Goal: Task Accomplishment & Management: Manage account settings

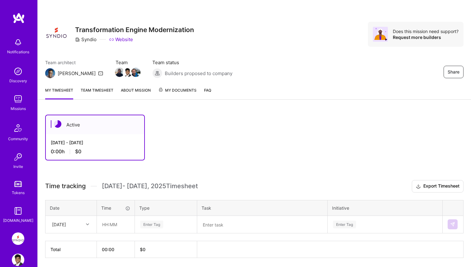
scroll to position [21, 0]
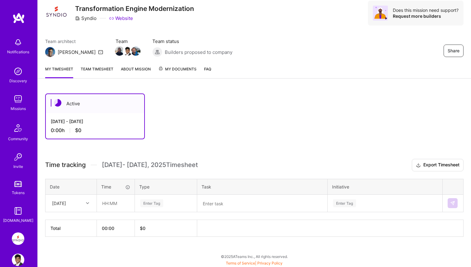
click at [89, 71] on link "Team timesheet" at bounding box center [97, 72] width 33 height 12
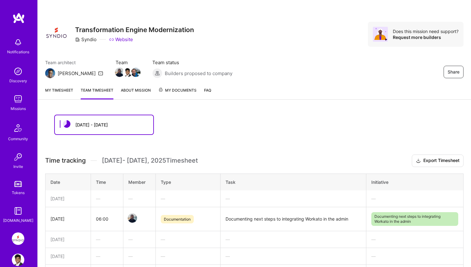
click at [65, 93] on link "My timesheet" at bounding box center [59, 93] width 28 height 12
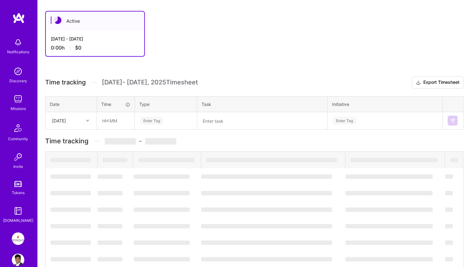
scroll to position [21, 0]
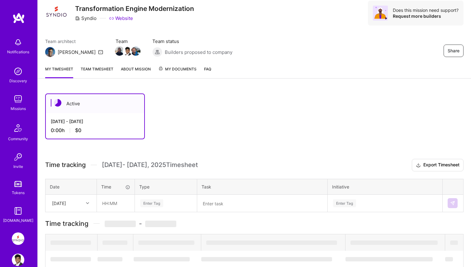
click at [91, 113] on div "[DATE] - [DATE] 0:00 h $0" at bounding box center [95, 126] width 98 height 26
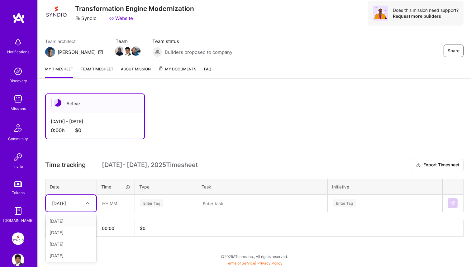
click at [77, 207] on div "[DATE]" at bounding box center [66, 203] width 35 height 10
click at [74, 250] on div "[DATE]" at bounding box center [71, 252] width 50 height 12
click at [110, 203] on input "text" at bounding box center [115, 203] width 37 height 17
click at [107, 69] on link "Team timesheet" at bounding box center [97, 72] width 33 height 12
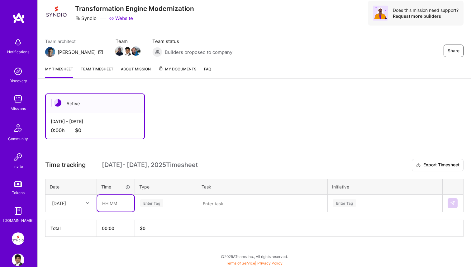
click at [106, 204] on input "text" at bounding box center [115, 203] width 37 height 17
type input "08:00"
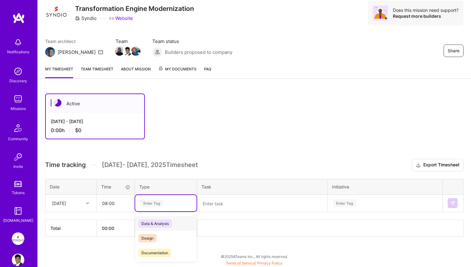
click at [164, 202] on div "Enter Tag" at bounding box center [166, 203] width 53 height 8
click at [161, 226] on span "Engineering" at bounding box center [151, 222] width 27 height 8
click at [215, 203] on textarea at bounding box center [262, 203] width 129 height 16
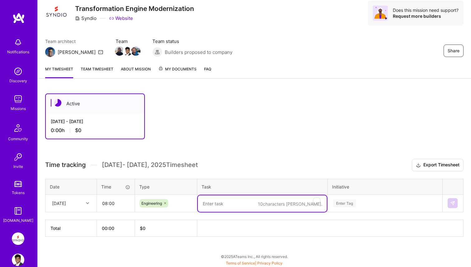
paste textarea "onboarding"
type textarea "onboarding"
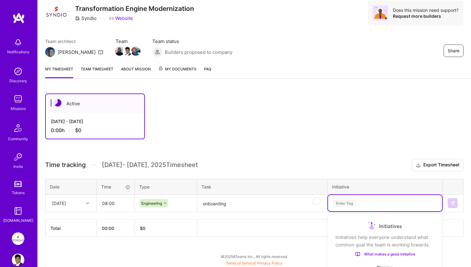
scroll to position [95, 0]
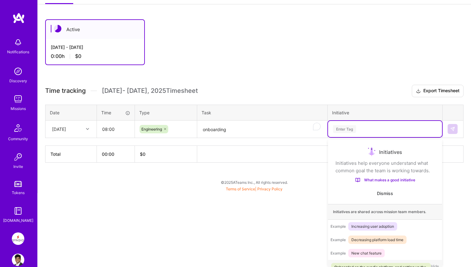
click at [344, 137] on div "option Onboarded on the syndio platform, and setting up the systems focused, 1 …" at bounding box center [385, 129] width 114 height 16
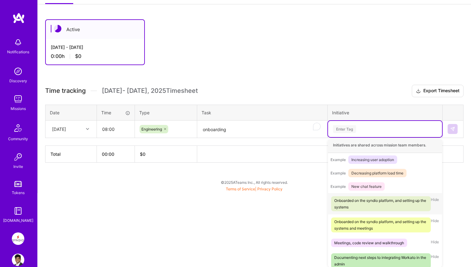
scroll to position [71, 0]
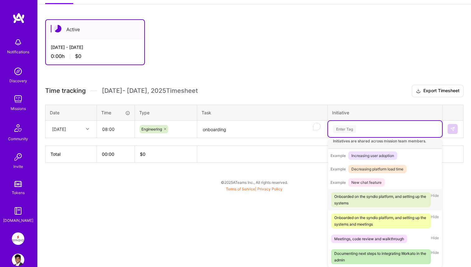
click at [360, 204] on div "Onboarded on the syndio platform, and setting up the systems" at bounding box center [380, 199] width 93 height 13
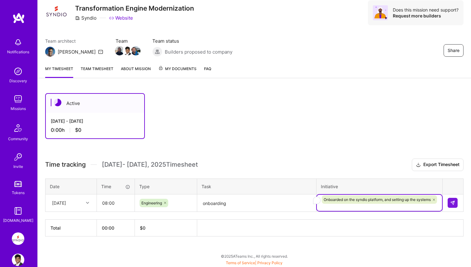
scroll to position [21, 0]
click at [288, 156] on div "Active [DATE] - [DATE] 0:00 h $0 Time tracking [DATE] - [DATE] Timesheet Export…" at bounding box center [254, 176] width 433 height 181
click at [452, 203] on img at bounding box center [452, 203] width 5 height 5
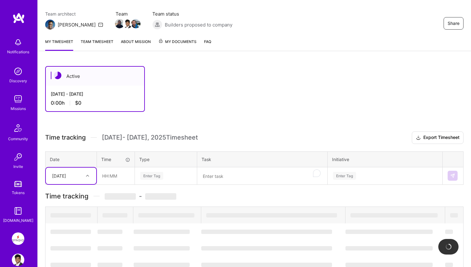
scroll to position [40, 0]
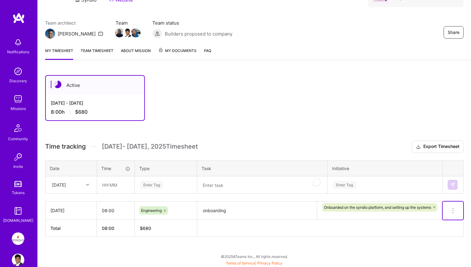
click at [450, 210] on icon at bounding box center [452, 210] width 7 height 7
click at [88, 187] on div at bounding box center [88, 185] width 10 height 8
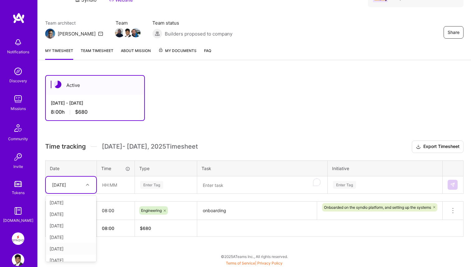
click at [77, 245] on div "[DATE]" at bounding box center [71, 249] width 50 height 12
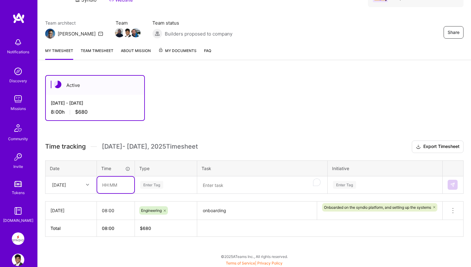
click at [107, 190] on input "text" at bounding box center [115, 185] width 37 height 17
type input "08:00"
click at [150, 187] on div "Enter Tag" at bounding box center [151, 185] width 23 height 10
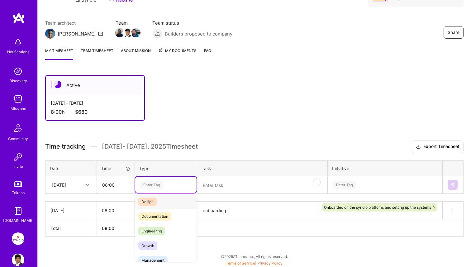
scroll to position [19, 0]
click at [155, 233] on span "Engineering" at bounding box center [151, 230] width 27 height 8
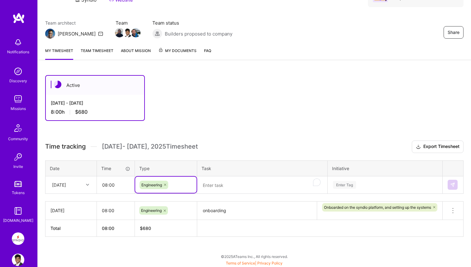
click at [218, 191] on textarea "To enrich screen reader interactions, please activate Accessibility in Grammarl…" at bounding box center [262, 185] width 129 height 17
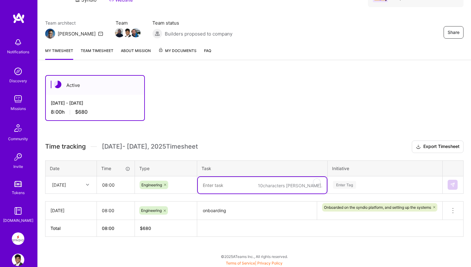
click at [218, 186] on textarea "To enrich screen reader interactions, please activate Accessibility in Grammarl…" at bounding box center [262, 185] width 129 height 17
type textarea "Onboarding and Setting up the dev environment"
click at [357, 191] on div "Enter Tag" at bounding box center [385, 184] width 114 height 16
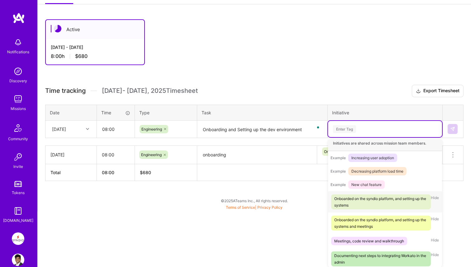
scroll to position [71, 0]
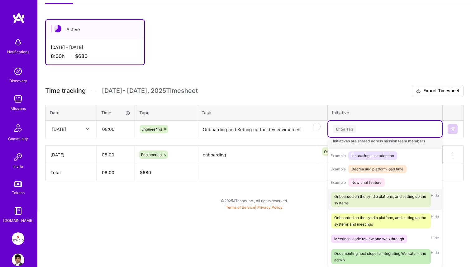
click at [436, 197] on span "Hide" at bounding box center [435, 199] width 8 height 15
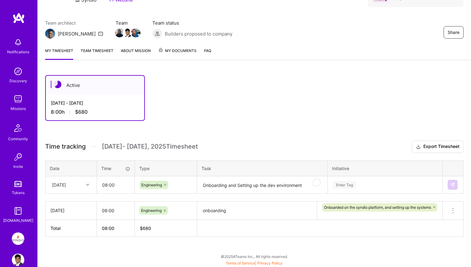
click at [312, 199] on div "Active [DATE] - [DATE] 8:00 h $680 Time tracking [DATE] - [DATE] Timesheet Expo…" at bounding box center [254, 168] width 433 height 200
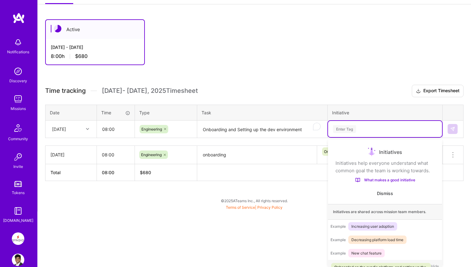
click at [356, 137] on div "option Onboarded on the syndio platform, and setting up the systems, selected. …" at bounding box center [385, 129] width 114 height 16
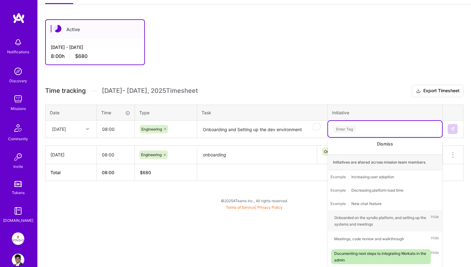
scroll to position [40, 0]
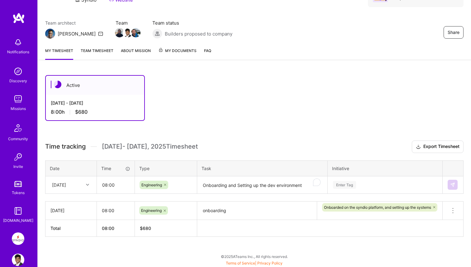
click at [316, 232] on html "Notifications Discovery Missions Community Invite Tokens [DOMAIN_NAME] Syndio: …" at bounding box center [235, 112] width 471 height 304
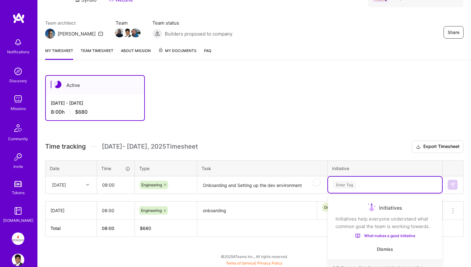
scroll to position [95, 0]
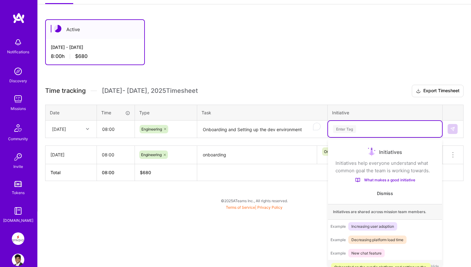
click at [373, 137] on div "option Onboarded on the syndio platform, and setting up the systems, selected. …" at bounding box center [385, 129] width 114 height 16
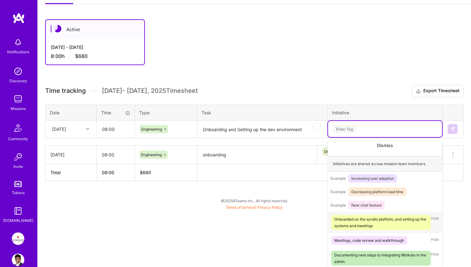
scroll to position [50, 0]
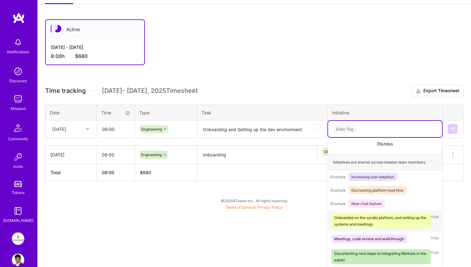
click at [369, 221] on div "Onboarded on the syndio platform, and setting up the systems and meetings" at bounding box center [380, 220] width 93 height 13
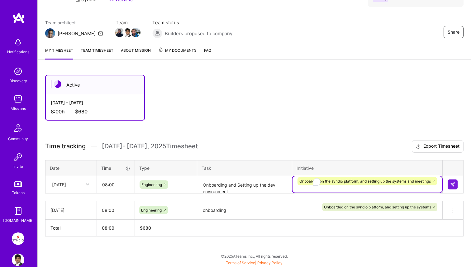
scroll to position [40, 0]
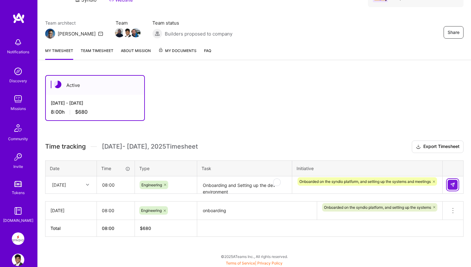
click at [450, 183] on img at bounding box center [452, 184] width 5 height 5
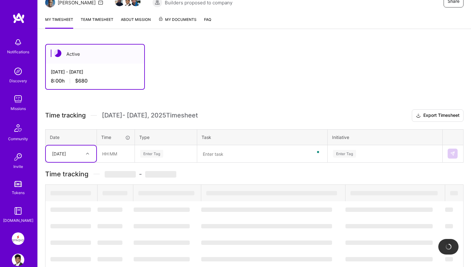
scroll to position [58, 0]
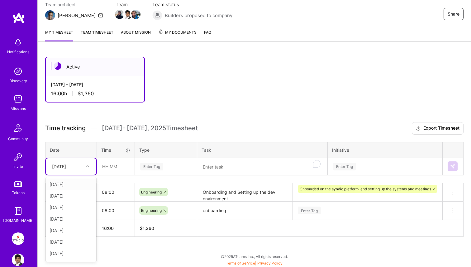
click at [90, 164] on div at bounding box center [88, 166] width 10 height 8
click at [75, 240] on div "[DATE]" at bounding box center [71, 242] width 50 height 12
click at [117, 169] on input "text" at bounding box center [115, 166] width 37 height 17
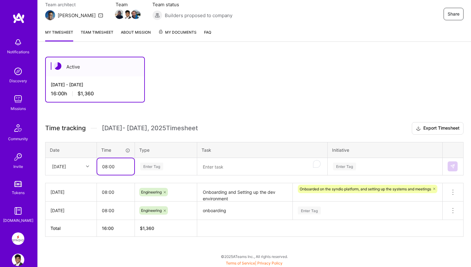
type input "08:00"
click at [154, 165] on div "Enter Tag" at bounding box center [151, 167] width 23 height 10
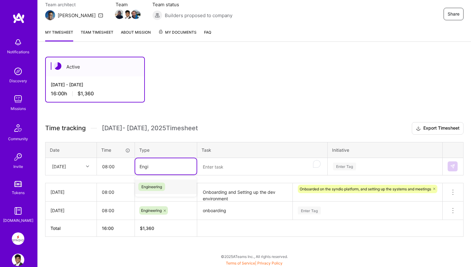
type input "Engin"
click at [159, 186] on span "Engineering" at bounding box center [151, 187] width 27 height 8
click at [230, 166] on textarea "To enrich screen reader interactions, please activate Accessibility in Grammarl…" at bounding box center [262, 167] width 129 height 17
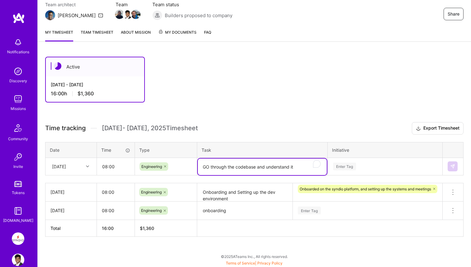
click at [209, 169] on textarea "GO through the codebase and understand it" at bounding box center [262, 167] width 129 height 17
type textarea "Go through the codebase and understand it"
click at [246, 143] on th "Task" at bounding box center [262, 150] width 131 height 16
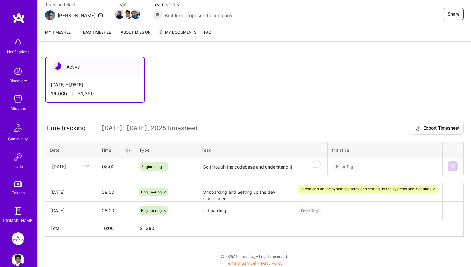
scroll to position [95, 0]
click at [340, 167] on div "Enter Tag" at bounding box center [385, 166] width 114 height 16
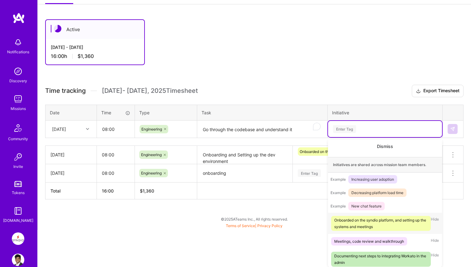
scroll to position [50, 0]
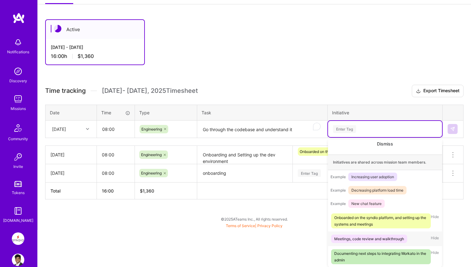
click at [360, 237] on div "Meetings, code review and walkthrough" at bounding box center [369, 238] width 70 height 7
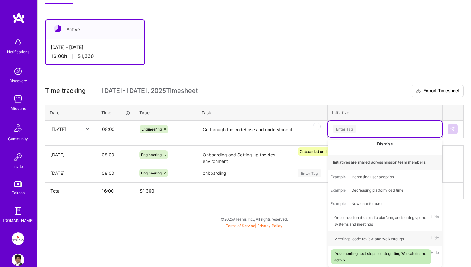
scroll to position [58, 0]
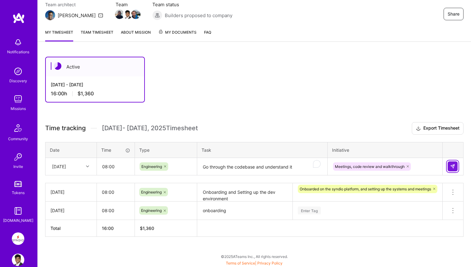
click at [450, 169] on button at bounding box center [453, 166] width 10 height 10
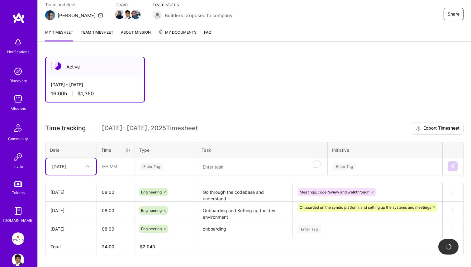
scroll to position [76, 0]
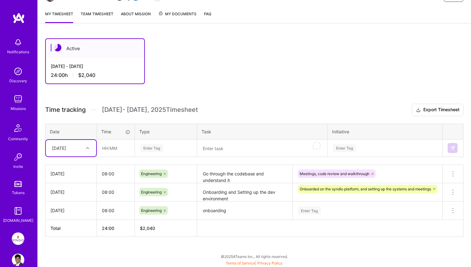
click at [82, 150] on div "[DATE]" at bounding box center [66, 148] width 35 height 10
click at [75, 223] on div "[DATE]" at bounding box center [71, 222] width 50 height 12
click at [109, 153] on input "text" at bounding box center [115, 148] width 37 height 17
type input "08:00"
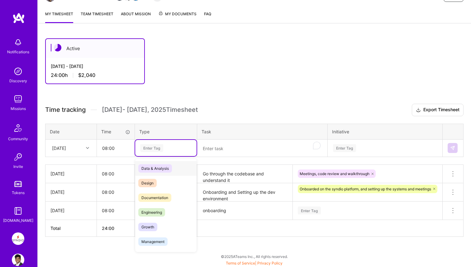
click at [151, 150] on div "Enter Tag" at bounding box center [151, 148] width 23 height 10
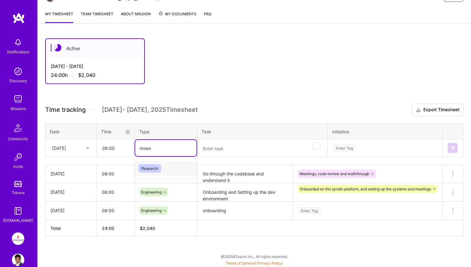
type input "resea"
type input "r"
type input "l"
type input "c"
type input "u"
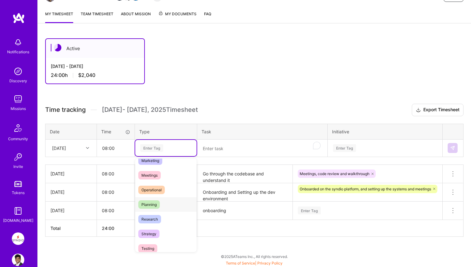
scroll to position [96, 0]
click at [153, 222] on span "Research" at bounding box center [149, 218] width 23 height 8
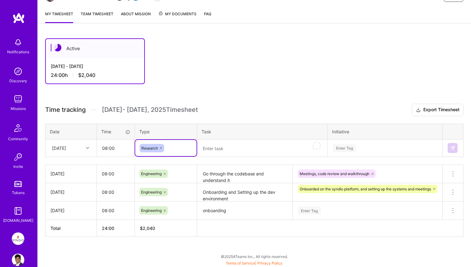
click at [177, 144] on div "Research" at bounding box center [166, 148] width 53 height 8
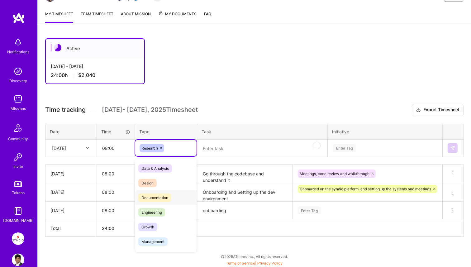
scroll to position [163, 0]
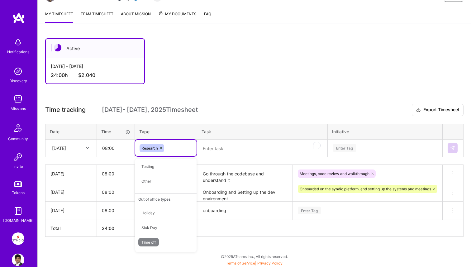
click at [226, 169] on textarea "Go through the codebase and understand it" at bounding box center [245, 173] width 94 height 17
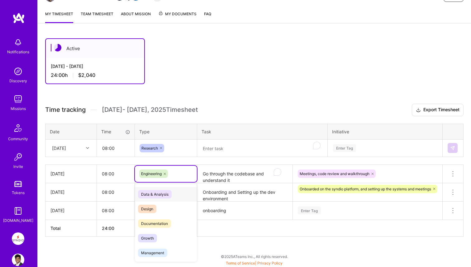
click at [173, 176] on div "Engineering" at bounding box center [165, 173] width 53 height 8
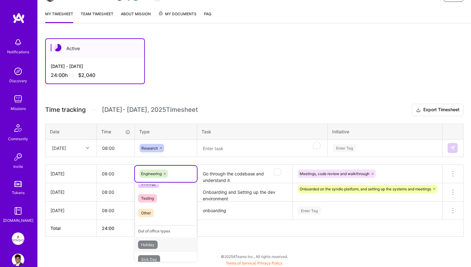
scroll to position [148, 0]
click at [162, 225] on div "Other" at bounding box center [166, 222] width 62 height 15
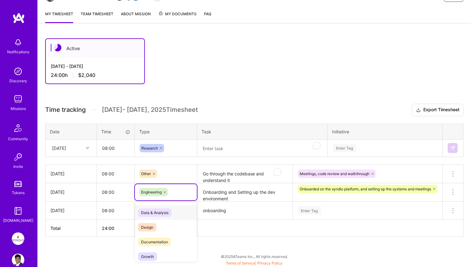
click at [182, 190] on div "Engineering" at bounding box center [165, 192] width 53 height 8
click at [166, 236] on div "Other" at bounding box center [166, 234] width 62 height 15
click at [177, 209] on div "Engineering" at bounding box center [166, 210] width 62 height 16
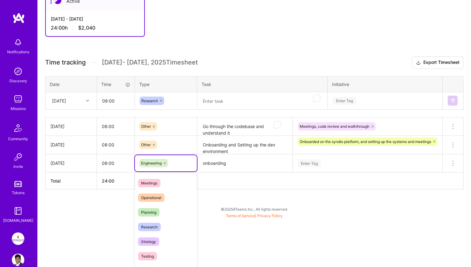
scroll to position [163, 0]
click at [159, 197] on div "Other" at bounding box center [166, 196] width 62 height 15
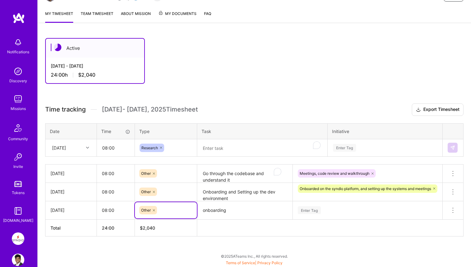
scroll to position [76, 0]
click at [111, 249] on div "Active [DATE] - [DATE] 24:00 h $2,040 Time tracking [DATE] - [DATE] Timesheet E…" at bounding box center [254, 149] width 433 height 236
click at [326, 212] on div "Enter Tag" at bounding box center [368, 210] width 150 height 16
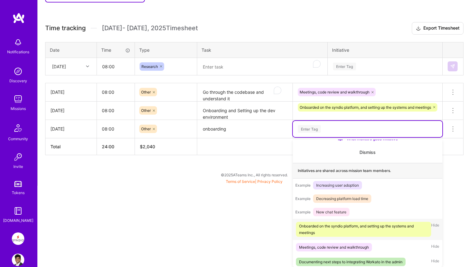
scroll to position [43, 0]
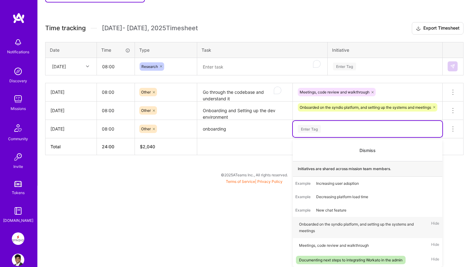
click at [243, 183] on html "Notifications Discovery Missions Community Invite Tokens [DOMAIN_NAME] Syndio: …" at bounding box center [235, 12] width 471 height 340
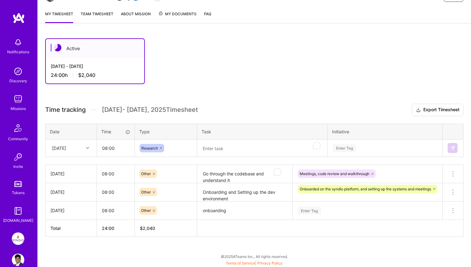
click at [257, 109] on h3 "Time tracking [DATE] - [DATE] Timesheet Export Timesheet" at bounding box center [254, 110] width 418 height 12
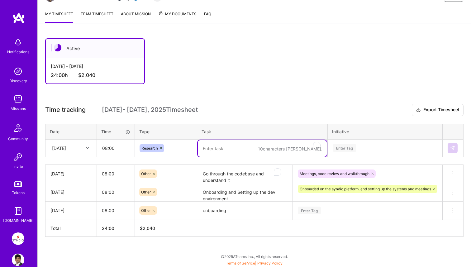
click at [213, 148] on textarea "To enrich screen reader interactions, please activate Accessibility in Grammarl…" at bounding box center [262, 148] width 129 height 17
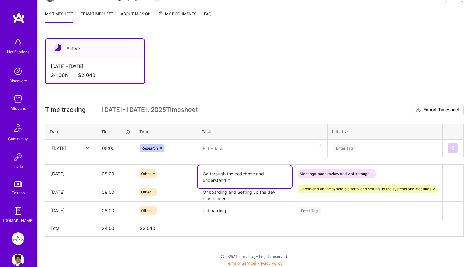
click at [218, 173] on textarea "Go through the codebase and understand it" at bounding box center [245, 176] width 94 height 23
click at [213, 150] on textarea "To enrich screen reader interactions, please activate Accessibility in Grammarl…" at bounding box center [262, 148] width 129 height 17
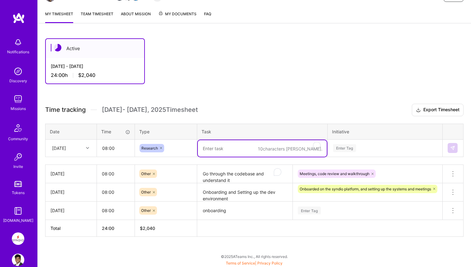
paste textarea "Go through the codebase and understand it"
click at [276, 148] on textarea "Go through the codebase and understand it, run the" at bounding box center [262, 148] width 129 height 17
click at [300, 149] on textarea "Go through the codebase and understand it, run the" at bounding box center [262, 148] width 129 height 17
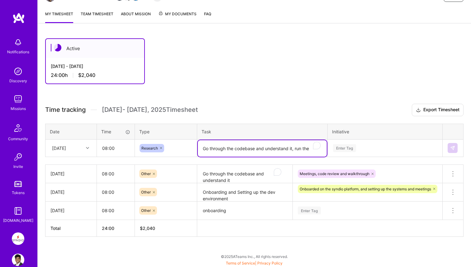
drag, startPoint x: 293, startPoint y: 150, endPoint x: 329, endPoint y: 150, distance: 35.2
click at [329, 150] on tr "[DATE] 08:00 Research Go through the codebase and understand it, run the Enter …" at bounding box center [254, 147] width 418 height 17
type textarea "Go through the codebase and understand it"
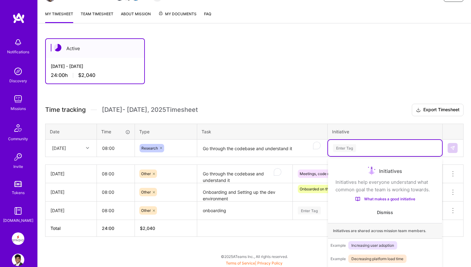
scroll to position [95, 0]
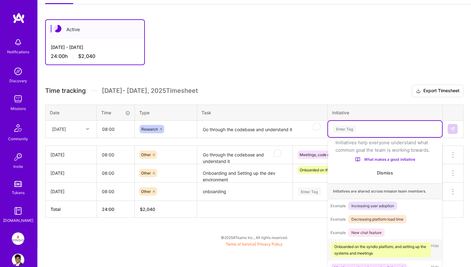
click at [350, 137] on div "option Meetings, code review and walkthrough, selected. option Onboarded on the…" at bounding box center [385, 129] width 114 height 16
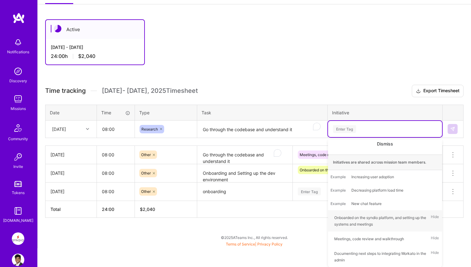
scroll to position [76, 0]
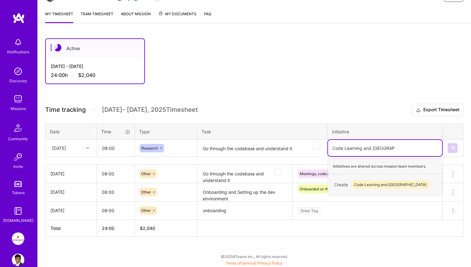
type input "Code Learning and [GEOGRAPHIC_DATA]"
click at [224, 150] on textarea "Go through the codebase and understand it" at bounding box center [262, 148] width 129 height 17
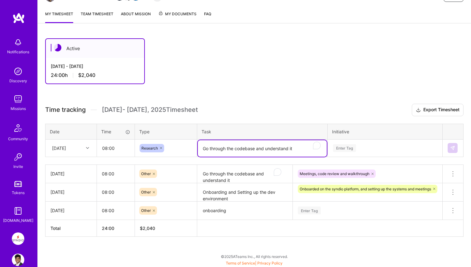
click at [224, 150] on textarea "Go through the codebase and understand it" at bounding box center [262, 148] width 129 height 17
type textarea "Codebase [GEOGRAPHIC_DATA]"
click at [245, 114] on h3 "Time tracking [DATE] - [DATE] Timesheet Export Timesheet" at bounding box center [254, 110] width 418 height 12
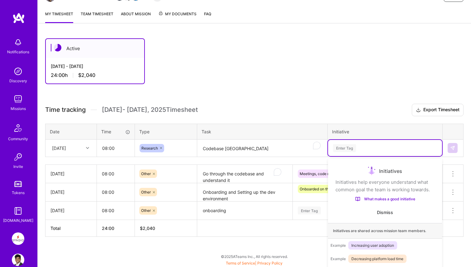
scroll to position [95, 0]
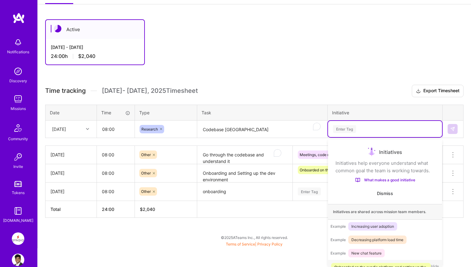
click at [346, 137] on div "option Meetings, code review and walkthrough, selected. option Onboarded on the…" at bounding box center [385, 129] width 114 height 16
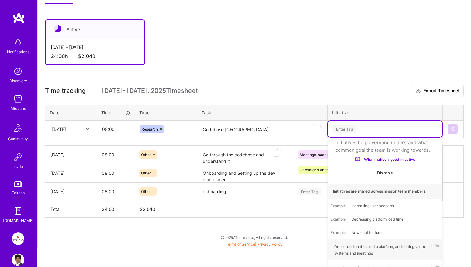
scroll to position [76, 0]
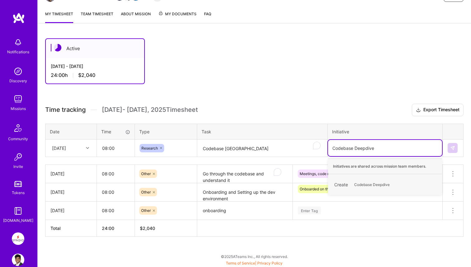
type input "Codebase [GEOGRAPHIC_DATA]"
click at [357, 186] on span "Codebase [GEOGRAPHIC_DATA]" at bounding box center [382, 184] width 63 height 8
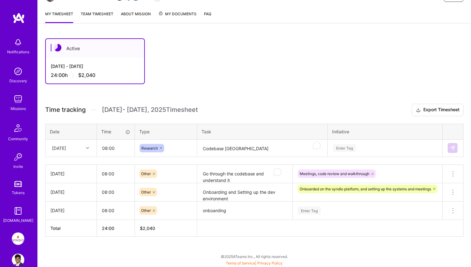
click at [404, 123] on div "Time tracking [DATE] - [DATE] Timesheet Export Timesheet Date Time Type Task In…" at bounding box center [254, 170] width 418 height 133
click at [380, 147] on div "Enter Tag" at bounding box center [385, 148] width 114 height 16
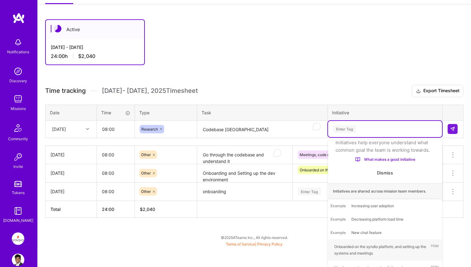
scroll to position [77, 0]
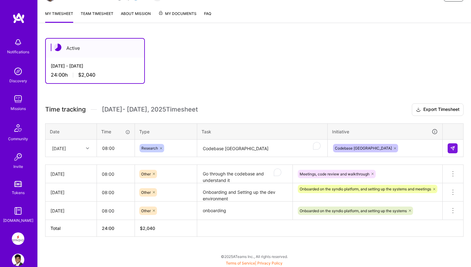
click at [385, 120] on div "Time tracking [DATE] - [DATE] Timesheet Export Timesheet Date Time Type Task In…" at bounding box center [254, 169] width 418 height 133
click at [454, 149] on img at bounding box center [452, 148] width 5 height 5
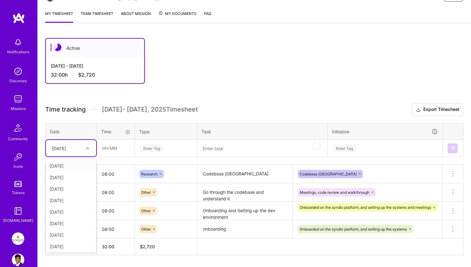
click at [80, 148] on div "[DATE]" at bounding box center [66, 148] width 35 height 10
click at [73, 234] on div "[DATE]" at bounding box center [71, 234] width 50 height 12
click at [116, 151] on input "text" at bounding box center [115, 148] width 37 height 17
type input "08:00"
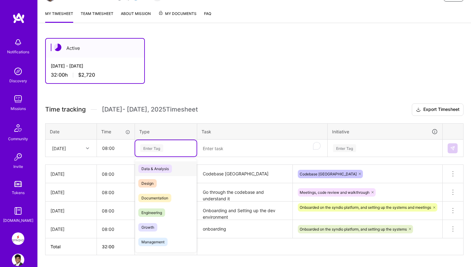
click at [157, 145] on div "Enter Tag" at bounding box center [151, 148] width 23 height 10
click at [164, 212] on span "Engineering" at bounding box center [151, 212] width 27 height 8
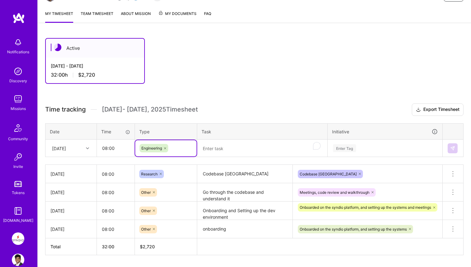
click at [216, 152] on textarea "To enrich screen reader interactions, please activate Accessibility in Grammarl…" at bounding box center [262, 148] width 129 height 17
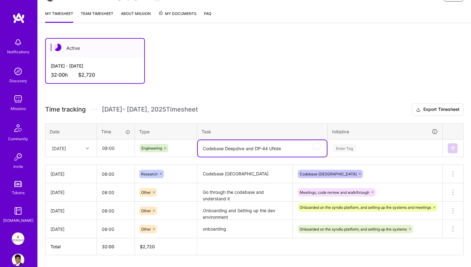
drag, startPoint x: 270, startPoint y: 149, endPoint x: 296, endPoint y: 150, distance: 26.2
click at [296, 150] on textarea "Codebase Deepdive and DP-44 UNde" at bounding box center [262, 148] width 129 height 17
type textarea "Codebase Deepdive and DP-44 Deepdive"
click at [355, 142] on div "Enter Tag" at bounding box center [385, 148] width 114 height 16
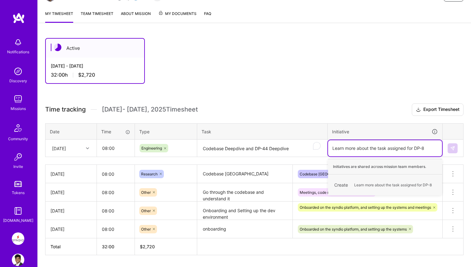
type input "Learn more about the task assigned for DP-88"
type input "Bug Fixes"
click at [370, 184] on span "Bug Fixes" at bounding box center [362, 185] width 23 height 8
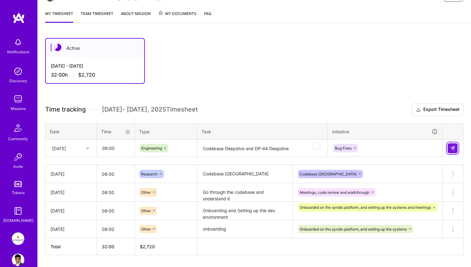
click at [451, 147] on img at bounding box center [452, 148] width 5 height 5
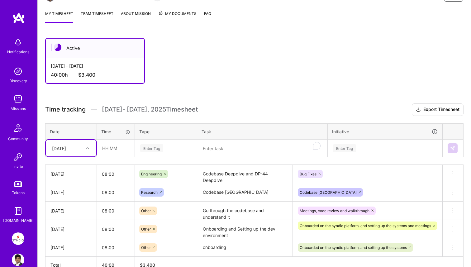
click at [90, 150] on div at bounding box center [88, 148] width 10 height 8
click at [73, 244] on div "[DATE]" at bounding box center [71, 246] width 50 height 12
click at [114, 153] on input "text" at bounding box center [115, 148] width 37 height 17
type input "08:00"
click at [163, 150] on div "Enter Tag" at bounding box center [151, 148] width 23 height 10
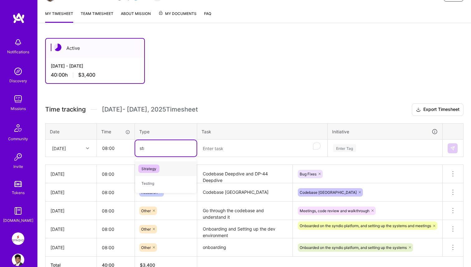
type input "stra"
click at [165, 166] on div "Strategy" at bounding box center [165, 168] width 61 height 15
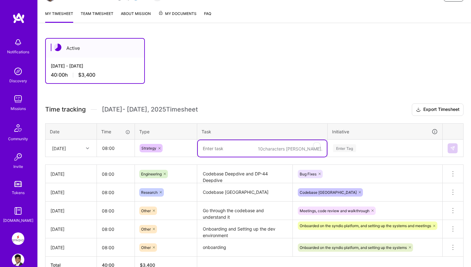
click at [218, 151] on textarea "To enrich screen reader interactions, please activate Accessibility in Grammarl…" at bounding box center [262, 148] width 129 height 17
click at [254, 150] on textarea "DP-44 Deepdive and UNderstanding the" at bounding box center [262, 148] width 129 height 17
click at [287, 151] on textarea "DP-44 Deepdive and Understanding the" at bounding box center [262, 148] width 129 height 17
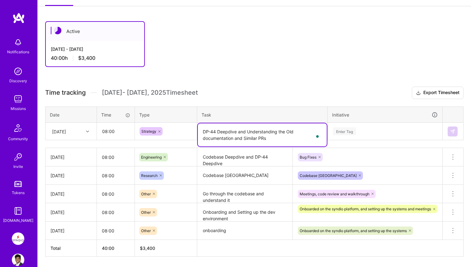
click at [363, 140] on div "Enter Tag" at bounding box center [385, 131] width 114 height 16
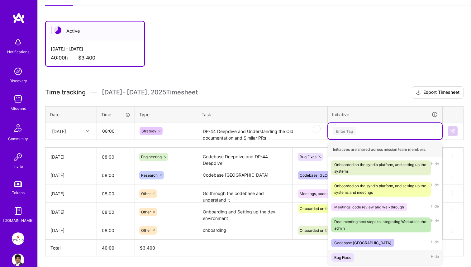
click at [346, 258] on div "Bug Fixes" at bounding box center [342, 257] width 17 height 7
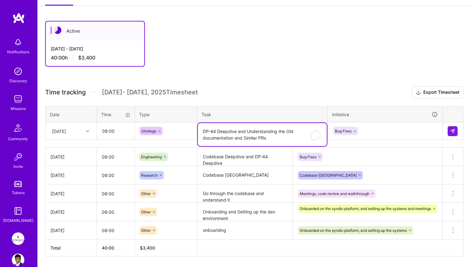
click at [297, 133] on textarea "DP-44 Deepdive and Understanding the Old documentation and Similar PRs" at bounding box center [262, 134] width 129 height 23
click at [287, 140] on textarea "DP-44 Deepdive and Understanding the Old documentation and Similar PRs" at bounding box center [262, 134] width 129 height 23
click at [294, 140] on textarea "DP-44 Deepdive and Understanding the Old documentation and Similar PRs. Strateg…" at bounding box center [262, 134] width 129 height 23
click at [314, 139] on textarea "DP-44 Deepdive and Understanding the Old documentation and Similar PRs. Strateg…" at bounding box center [262, 134] width 129 height 23
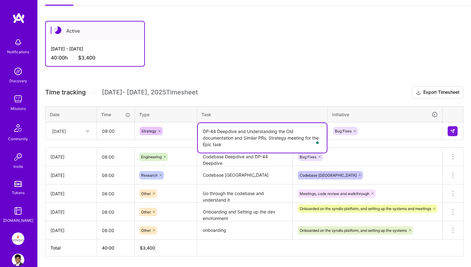
type textarea "DP-44 Deepdive and Understanding the Old documentation and Similar PRs. Strateg…"
click at [320, 104] on div "Time tracking [DATE] - [DATE] Timesheet Export Timesheet Date Time Type Task In…" at bounding box center [254, 171] width 418 height 170
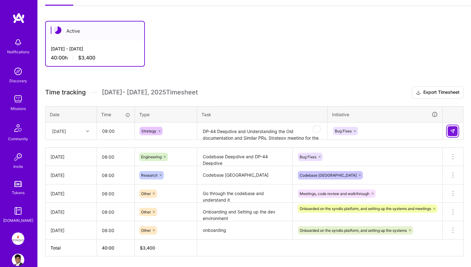
click at [454, 130] on img at bounding box center [452, 131] width 5 height 5
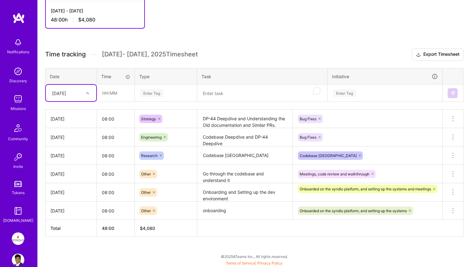
scroll to position [0, 0]
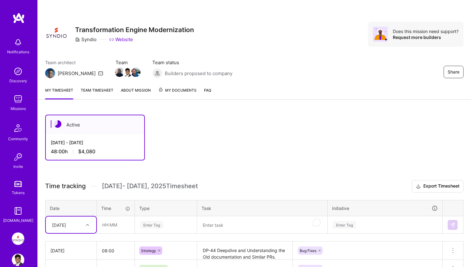
click at [99, 91] on link "Team timesheet" at bounding box center [97, 93] width 33 height 12
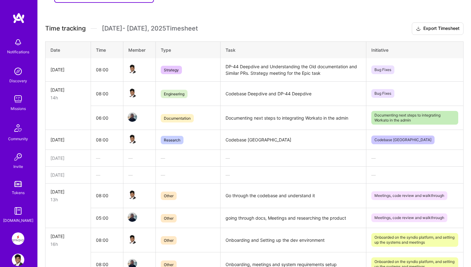
scroll to position [35, 0]
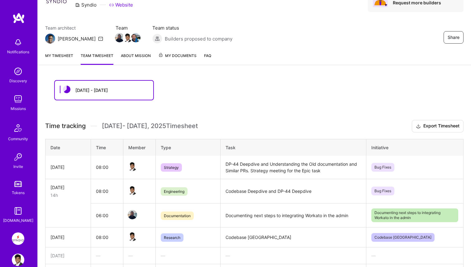
click at [62, 60] on link "My timesheet" at bounding box center [59, 58] width 28 height 12
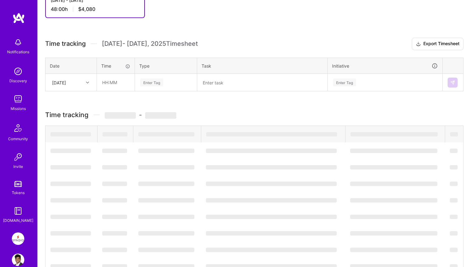
scroll to position [170, 0]
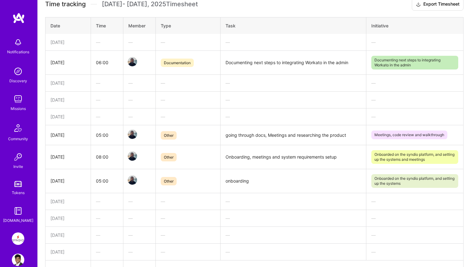
scroll to position [178, 0]
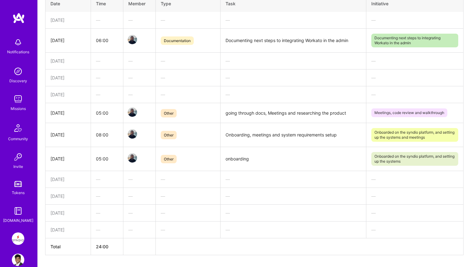
click at [236, 161] on td "onboarding" at bounding box center [293, 159] width 146 height 24
copy td "onboarding"
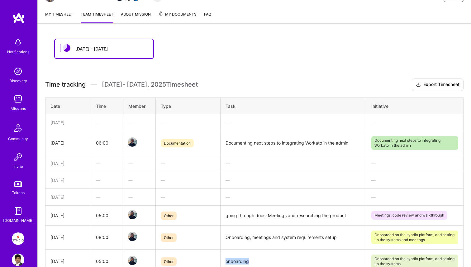
scroll to position [25, 0]
